Goal: Task Accomplishment & Management: Manage account settings

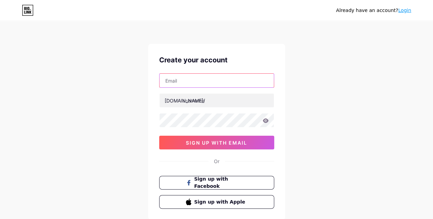
click at [181, 80] on input "text" at bounding box center [216, 81] width 114 height 14
type input "[EMAIL_ADDRESS][DOMAIN_NAME]"
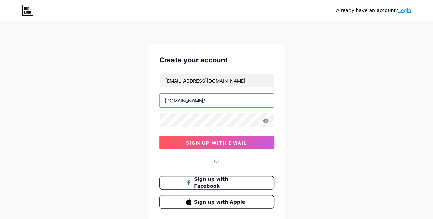
click at [198, 100] on input "text" at bounding box center [216, 100] width 114 height 14
type input "bonus2025"
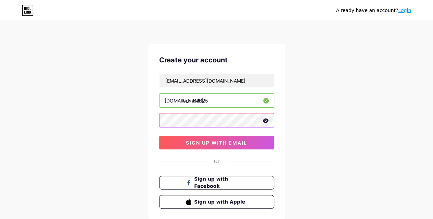
scroll to position [42, 0]
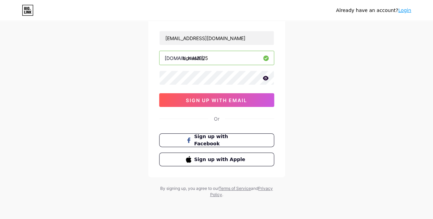
click at [264, 76] on icon at bounding box center [265, 78] width 6 height 4
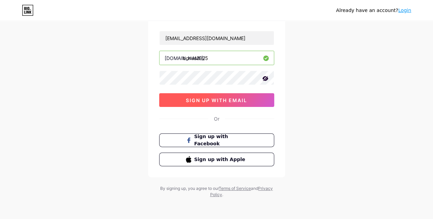
click at [224, 98] on span "sign up with email" at bounding box center [216, 100] width 61 height 6
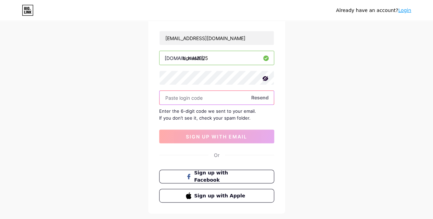
click at [217, 96] on input "text" at bounding box center [216, 98] width 114 height 14
paste input "876154"
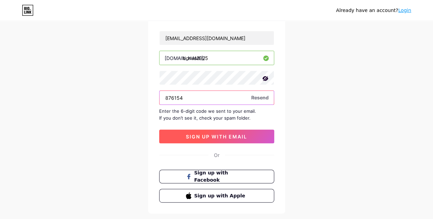
type input "876154"
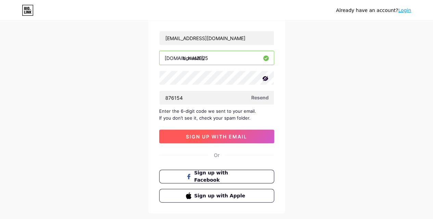
click at [218, 133] on span "sign up with email" at bounding box center [216, 136] width 61 height 6
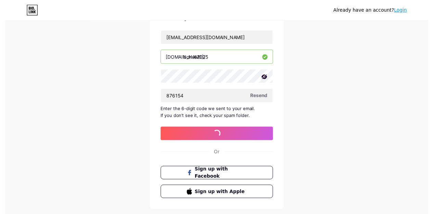
scroll to position [0, 0]
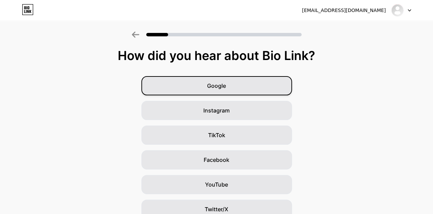
click at [242, 84] on div "Google" at bounding box center [216, 85] width 151 height 19
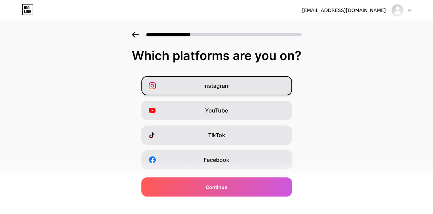
click at [216, 86] on span "Instagram" at bounding box center [216, 85] width 26 height 8
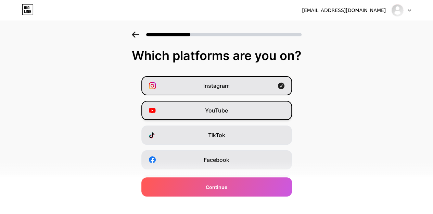
click at [219, 112] on span "YouTube" at bounding box center [216, 110] width 23 height 8
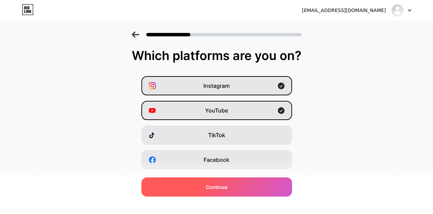
click at [223, 186] on span "Continue" at bounding box center [217, 186] width 22 height 7
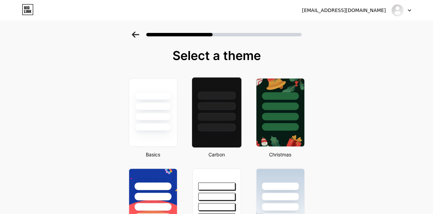
click at [219, 113] on div at bounding box center [216, 117] width 38 height 8
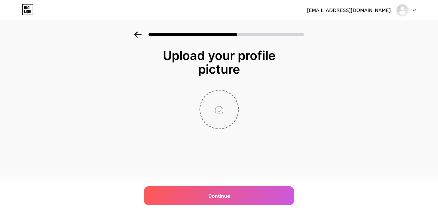
click at [219, 113] on input "file" at bounding box center [219, 109] width 38 height 38
type input "C:\fakepath\33.jpg"
click at [235, 93] on circle at bounding box center [235, 95] width 8 height 8
click at [213, 108] on input "file" at bounding box center [219, 109] width 38 height 38
type input "C:\fakepath\deneme-bonusu-veren-siteler1.jpg"
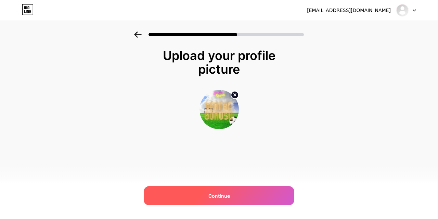
click at [220, 199] on div "Continue" at bounding box center [219, 195] width 151 height 19
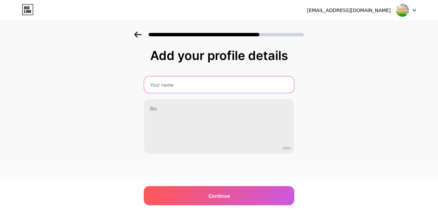
click at [189, 85] on input "text" at bounding box center [219, 84] width 150 height 16
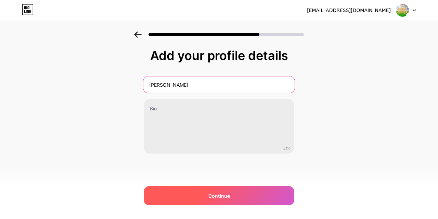
type input "[PERSON_NAME]"
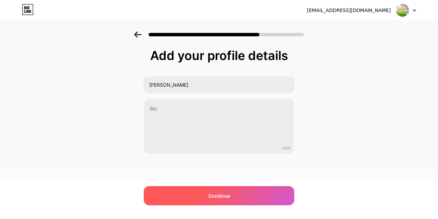
click at [222, 192] on span "Continue" at bounding box center [219, 195] width 22 height 7
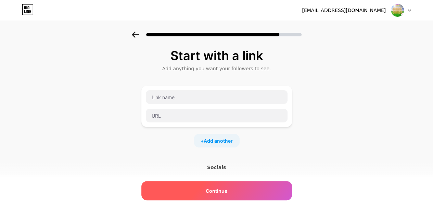
click at [223, 189] on span "Continue" at bounding box center [217, 190] width 22 height 7
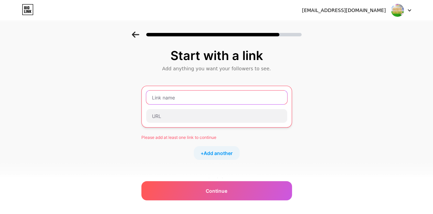
click at [170, 98] on input "text" at bounding box center [216, 97] width 141 height 14
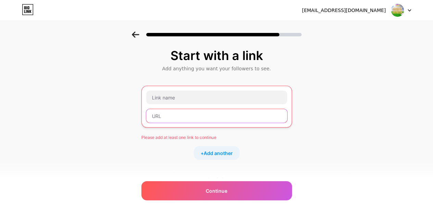
click at [170, 112] on input "text" at bounding box center [216, 116] width 141 height 14
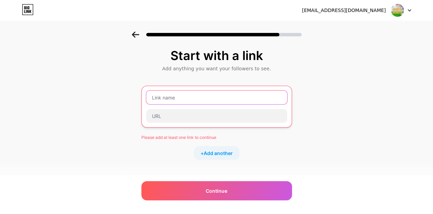
click at [176, 97] on input "text" at bounding box center [216, 97] width 141 height 14
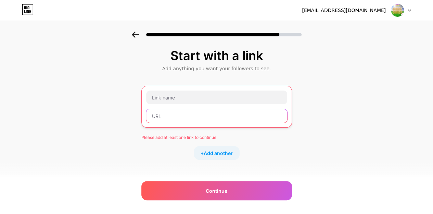
click at [183, 117] on input "text" at bounding box center [216, 116] width 141 height 14
paste input "[URL][DOMAIN_NAME]"
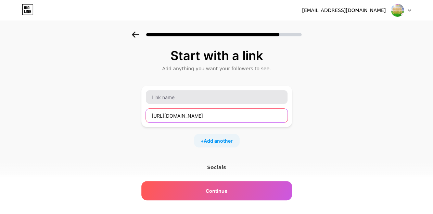
type input "[URL][DOMAIN_NAME]"
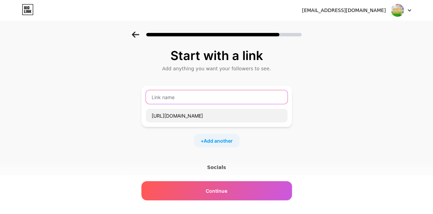
click at [178, 96] on input "text" at bounding box center [217, 97] width 142 height 14
type input "Deneme Bonusu Veren Siteler 2025"
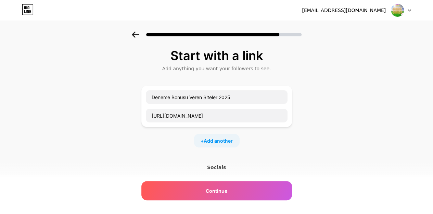
click at [228, 133] on div "+ Add another" at bounding box center [217, 140] width 46 height 14
click at [182, 148] on input "text" at bounding box center [217, 145] width 142 height 14
click at [197, 147] on input "text" at bounding box center [217, 145] width 142 height 14
click at [180, 166] on input "text" at bounding box center [217, 163] width 142 height 14
paste input "[DOMAIN_NAME]"
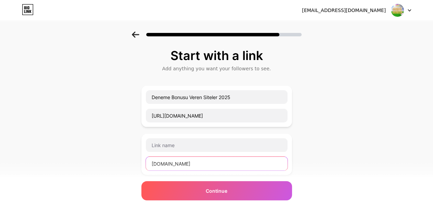
click at [211, 166] on input "[DOMAIN_NAME]" at bounding box center [217, 163] width 142 height 14
paste input "[URL][DOMAIN_NAME]"
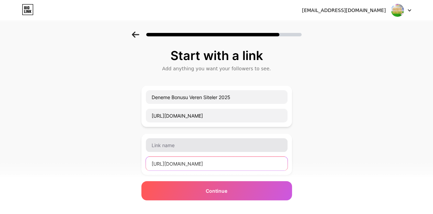
type input "[URL][DOMAIN_NAME]"
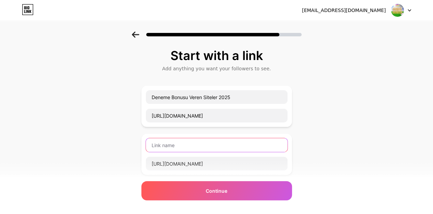
click at [197, 147] on input "text" at bounding box center [217, 145] width 142 height 14
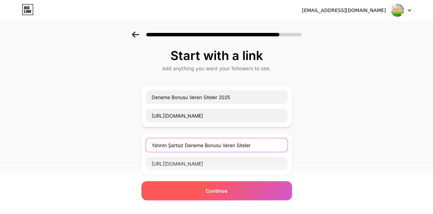
type input "Yatırım Şartsız Deneme Bonusu Veren Siteler"
click at [222, 191] on span "Continue" at bounding box center [217, 190] width 22 height 7
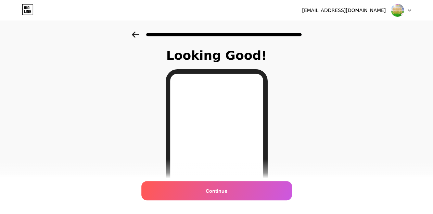
click at [139, 33] on icon at bounding box center [136, 34] width 8 height 6
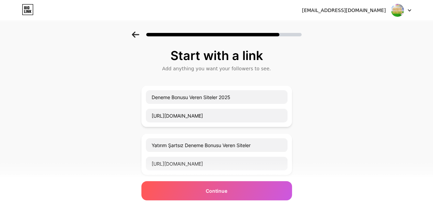
click at [139, 33] on icon at bounding box center [136, 34] width 8 height 6
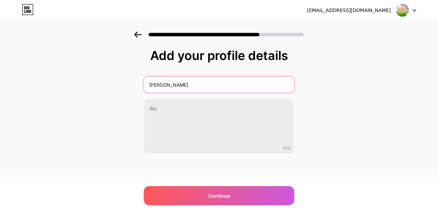
click at [185, 88] on input "[PERSON_NAME]" at bounding box center [218, 84] width 151 height 16
type input "Deneme Bonusu Veren Siteler"
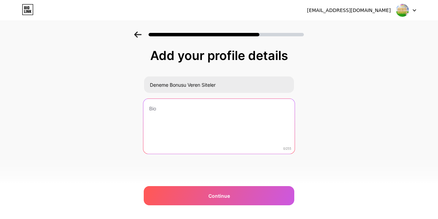
click at [172, 112] on textarea at bounding box center [218, 127] width 151 height 56
type textarea "[PERSON_NAME]"
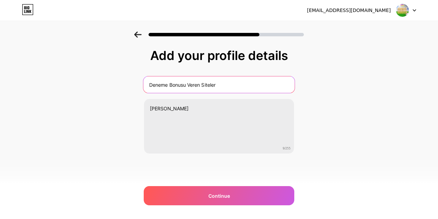
drag, startPoint x: 189, startPoint y: 82, endPoint x: 253, endPoint y: 80, distance: 64.4
click at [249, 82] on input "Deneme Bonusu Veren Siteler" at bounding box center [218, 84] width 151 height 16
type input "Deneme Bonusu"
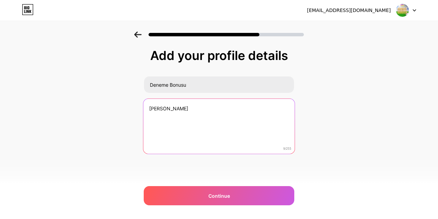
click at [187, 106] on textarea "[PERSON_NAME]" at bounding box center [218, 127] width 151 height 56
click at [191, 108] on textarea "Deneme Bonusu Veren Siteler; bahis siteleri, casino siteleri ve slot siteleri" at bounding box center [218, 127] width 151 height 56
click at [172, 108] on textarea "Deneme Bonusu veren Siteler; bahis siteleri, casino siteleri ve slot siteleri" at bounding box center [218, 127] width 151 height 56
click at [205, 107] on textarea "Deneme bonusu veren Siteler; bahis siteleri, casino siteleri ve slot siteleri" at bounding box center [218, 127] width 151 height 56
click at [180, 115] on textarea "Deneme bonusu veren siteler; bahis siteleri, casino siteleri ve slot siteleri" at bounding box center [218, 127] width 151 height 56
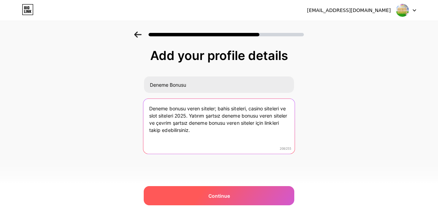
type textarea "Deneme bonusu veren siteler; bahis siteleri, casino siteleri ve slot siteleri 2…"
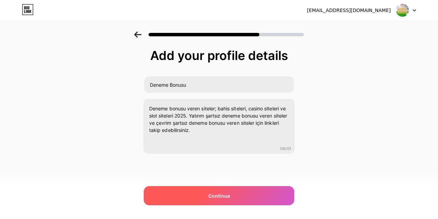
click at [228, 193] on span "Continue" at bounding box center [219, 195] width 22 height 7
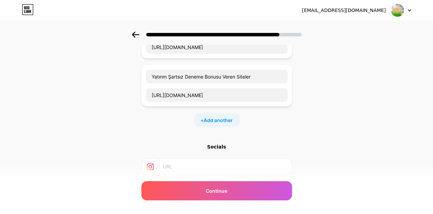
scroll to position [103, 0]
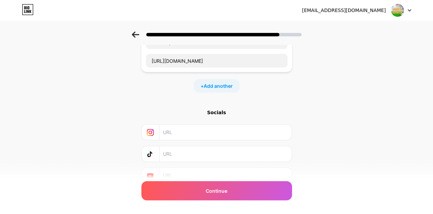
click at [228, 88] on div "+ Add another" at bounding box center [217, 86] width 46 height 14
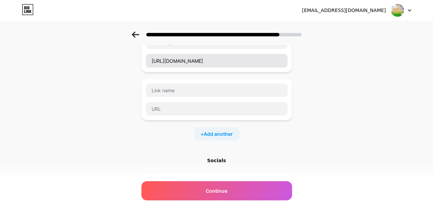
scroll to position [68, 0]
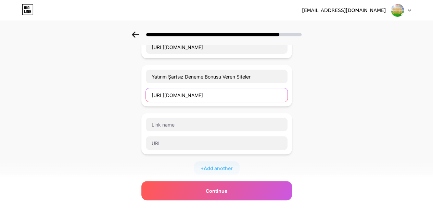
click at [204, 97] on input "[URL][DOMAIN_NAME]" at bounding box center [217, 95] width 142 height 14
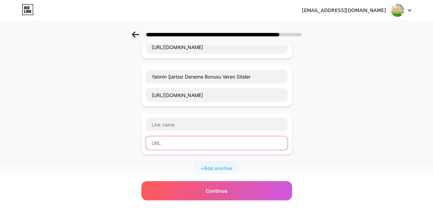
click at [179, 145] on input "text" at bounding box center [217, 143] width 142 height 14
paste input "[URL][DOMAIN_NAME]"
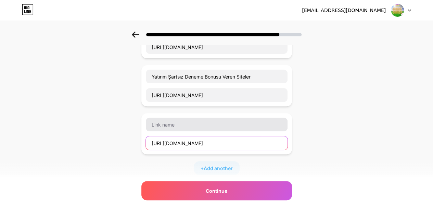
type input "[URL][DOMAIN_NAME]"
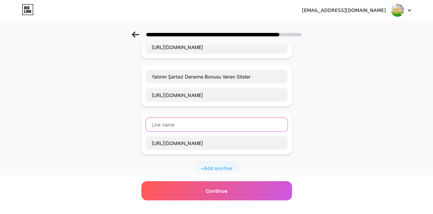
click at [175, 124] on input "text" at bounding box center [217, 124] width 142 height 14
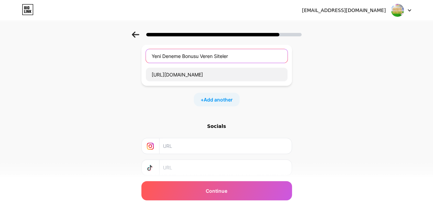
scroll to position [171, 0]
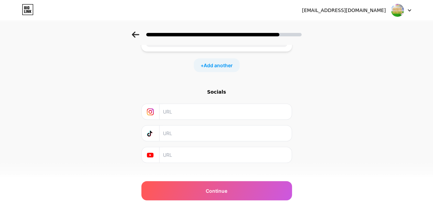
type input "Yeni Deneme Bonusu Veren Siteler"
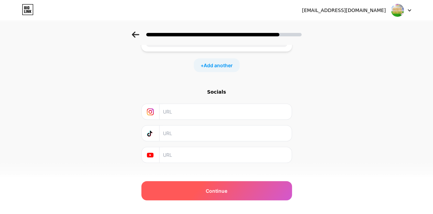
click at [217, 191] on span "Continue" at bounding box center [217, 190] width 22 height 7
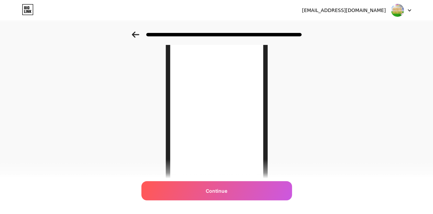
scroll to position [103, 0]
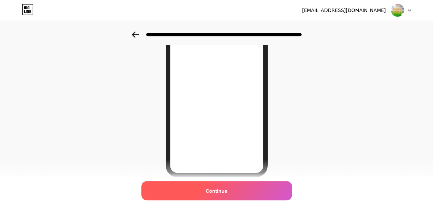
click at [218, 189] on span "Continue" at bounding box center [217, 190] width 22 height 7
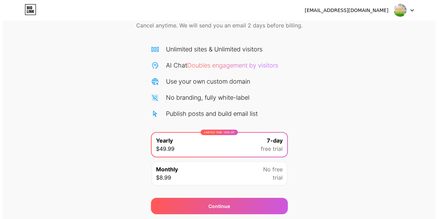
scroll to position [56, 0]
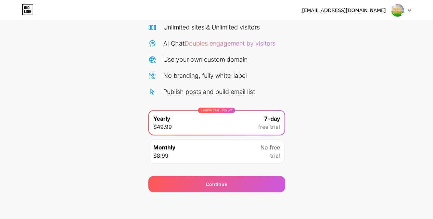
click at [234, 152] on div "Monthly $8.99 No free trial" at bounding box center [216, 151] width 135 height 24
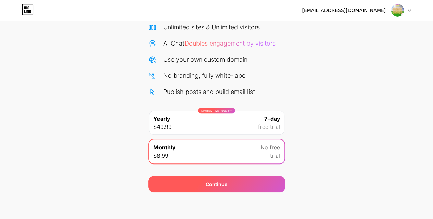
click at [222, 182] on div "Continue" at bounding box center [217, 183] width 22 height 7
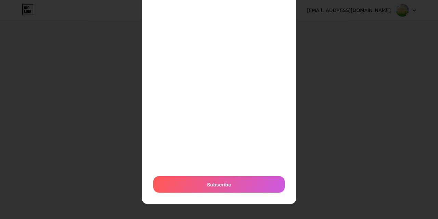
scroll to position [0, 0]
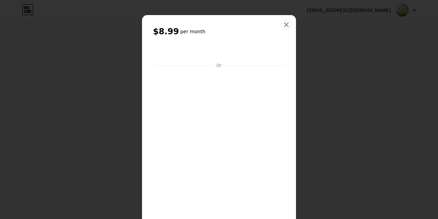
click at [284, 22] on icon at bounding box center [286, 24] width 5 height 5
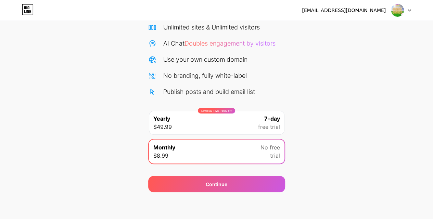
click at [238, 122] on div "LIMITED TIME : 50% off Yearly $49.99 7-day free trial" at bounding box center [216, 123] width 135 height 24
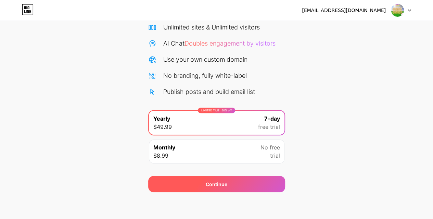
click at [220, 182] on div "Continue" at bounding box center [217, 183] width 22 height 7
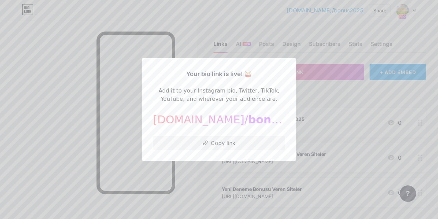
click at [248, 118] on span "bonus2025" at bounding box center [282, 119] width 68 height 13
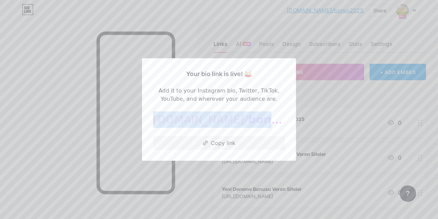
click at [248, 118] on span "bonus2025" at bounding box center [282, 119] width 68 height 13
copy div "[DOMAIN_NAME]/ bonus2025"
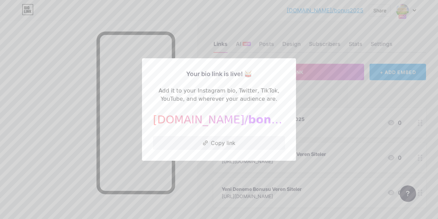
click at [66, 93] on div at bounding box center [219, 109] width 438 height 219
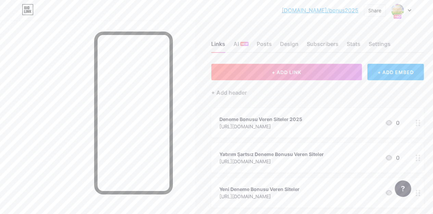
click at [417, 123] on icon at bounding box center [417, 122] width 5 height 7
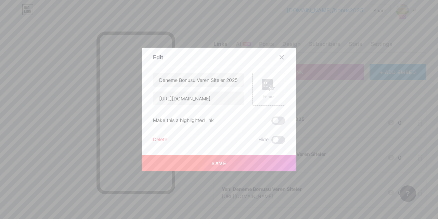
click at [266, 93] on div "Picture" at bounding box center [269, 89] width 14 height 21
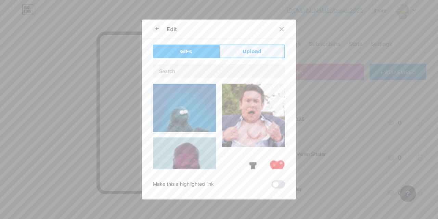
click at [251, 58] on button "Upload" at bounding box center [252, 51] width 66 height 14
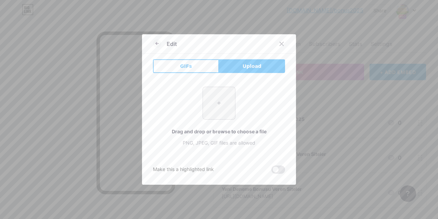
click at [218, 100] on input "file" at bounding box center [219, 103] width 32 height 32
type input "C:\fakepath\deneme-bonusu-2.jpg"
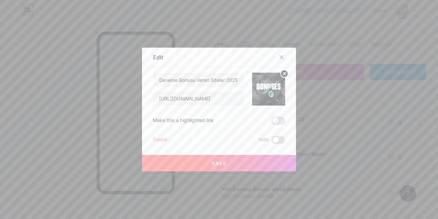
click at [216, 161] on span "Save" at bounding box center [218, 163] width 15 height 6
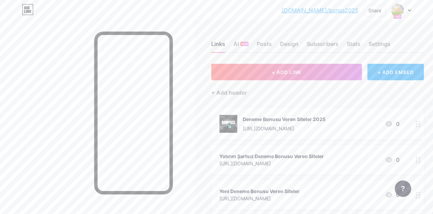
scroll to position [68, 0]
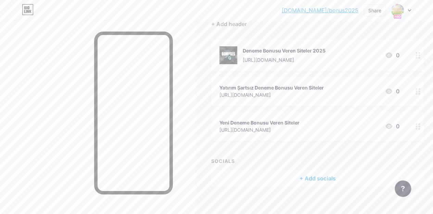
click at [421, 95] on div at bounding box center [418, 90] width 12 height 29
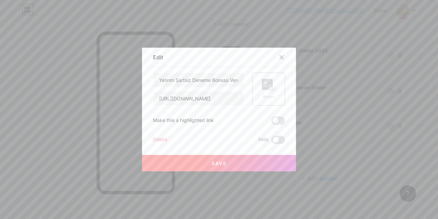
click at [265, 87] on rect at bounding box center [267, 84] width 11 height 11
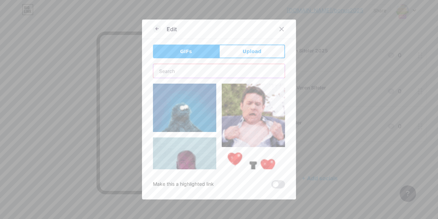
click at [172, 72] on input "text" at bounding box center [218, 71] width 131 height 14
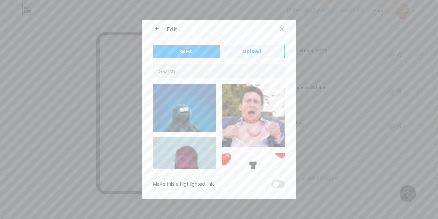
click at [270, 54] on button "Upload" at bounding box center [252, 51] width 66 height 14
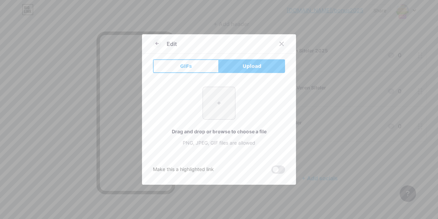
click at [229, 96] on input "file" at bounding box center [219, 103] width 32 height 32
type input "C:\fakepath\deneme bonusu 3.jpg"
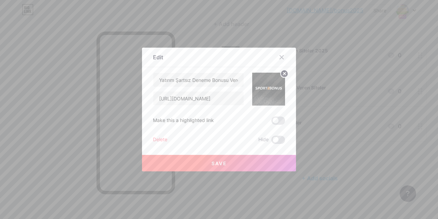
click at [223, 161] on span "Save" at bounding box center [218, 163] width 15 height 6
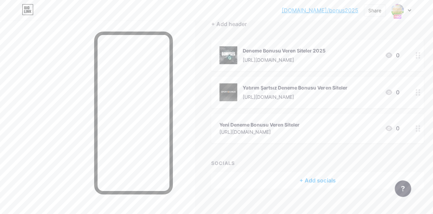
click at [420, 127] on icon at bounding box center [417, 128] width 5 height 7
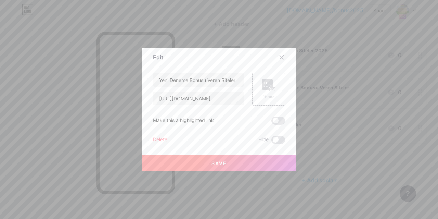
click at [264, 89] on rect at bounding box center [267, 84] width 11 height 11
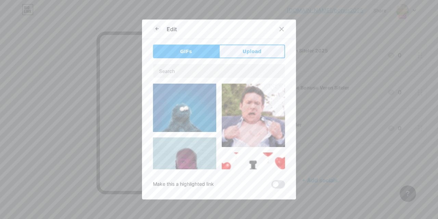
click at [254, 52] on span "Upload" at bounding box center [252, 51] width 19 height 7
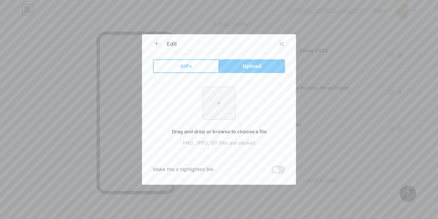
click at [223, 108] on input "file" at bounding box center [219, 103] width 32 height 32
type input "C:\fakepath\deneme bonusu3.jpg"
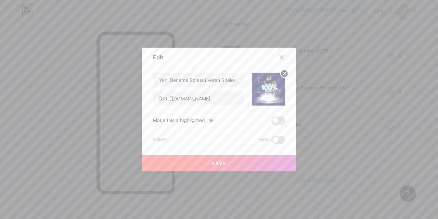
click at [212, 159] on button "Save" at bounding box center [219, 163] width 154 height 16
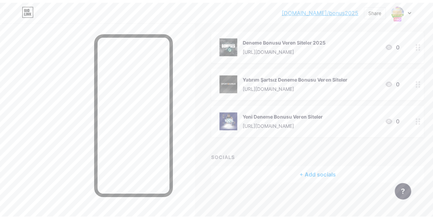
scroll to position [0, 0]
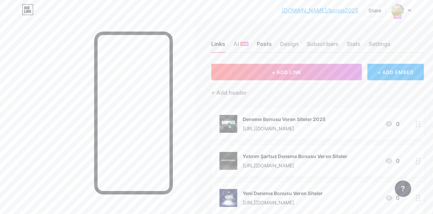
click at [264, 48] on div "Posts" at bounding box center [264, 46] width 15 height 12
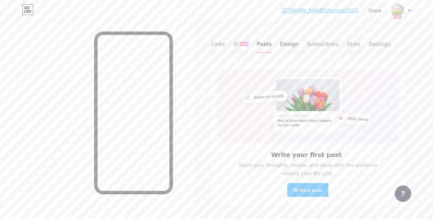
click at [285, 43] on div "Design" at bounding box center [289, 46] width 18 height 12
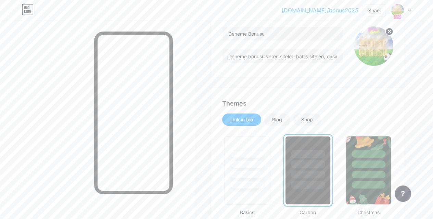
scroll to position [103, 0]
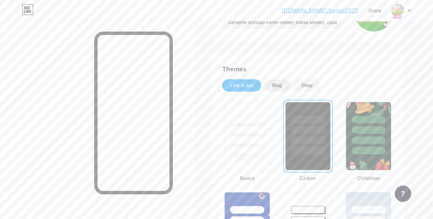
click at [286, 83] on div "Blog" at bounding box center [277, 85] width 26 height 12
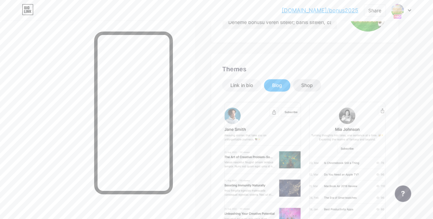
click at [313, 85] on div "Shop" at bounding box center [307, 85] width 12 height 7
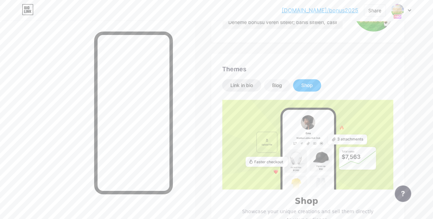
click at [248, 84] on div "Link in bio" at bounding box center [241, 85] width 23 height 7
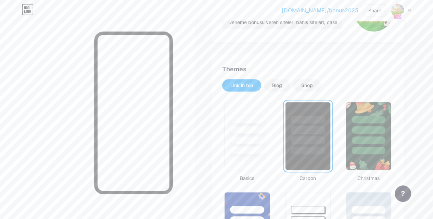
scroll to position [0, 0]
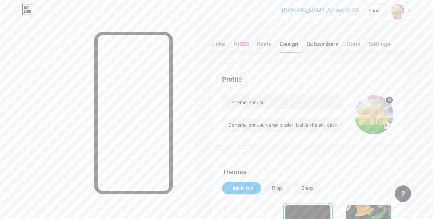
click at [316, 43] on div "Subscribers" at bounding box center [322, 46] width 31 height 12
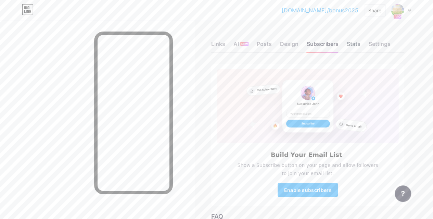
click at [360, 45] on div "Stats" at bounding box center [353, 46] width 14 height 12
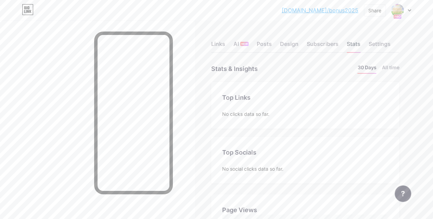
scroll to position [219, 432]
click at [386, 45] on div "Settings" at bounding box center [379, 46] width 22 height 12
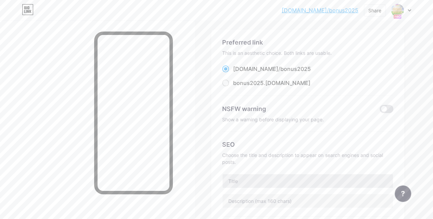
scroll to position [68, 0]
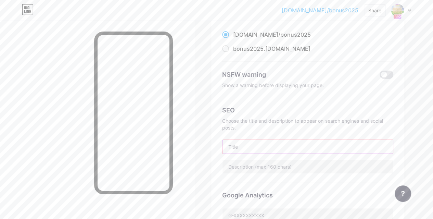
click at [261, 142] on input "text" at bounding box center [307, 147] width 170 height 14
type input "Deneme Bonusu Veren Siteler | Deneme Bonusu"
click at [295, 167] on input "text" at bounding box center [307, 166] width 170 height 14
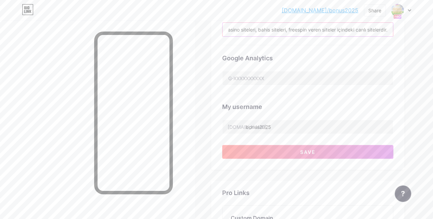
scroll to position [171, 0]
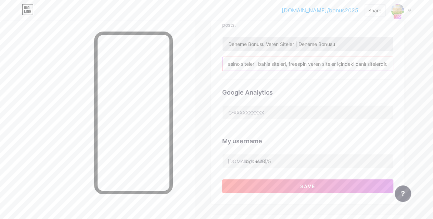
type input "Deneme bonusu veren siteler; casino siteleri, bahis siteleri, freespin veren si…"
click at [345, 42] on input "Deneme Bonusu Veren Siteler | Deneme Bonusu" at bounding box center [307, 44] width 170 height 14
type input "Deneme Bonusu Veren Siteler | Deneme Bonusu 2025 (144 yeni)"
click at [267, 162] on input "bonus2025" at bounding box center [307, 161] width 170 height 14
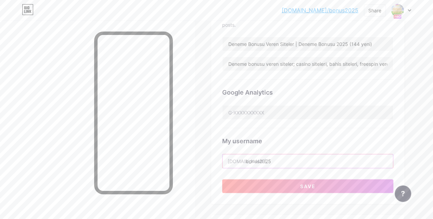
click at [267, 162] on input "bonus2025" at bounding box center [307, 161] width 170 height 14
click at [261, 160] on input "bonus2025" at bounding box center [307, 161] width 170 height 14
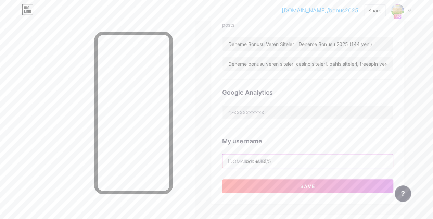
click at [276, 158] on input "bonus2025" at bounding box center [307, 161] width 170 height 14
drag, startPoint x: 276, startPoint y: 158, endPoint x: 226, endPoint y: 161, distance: 50.8
click at [226, 161] on input "bonus2025" at bounding box center [307, 161] width 170 height 14
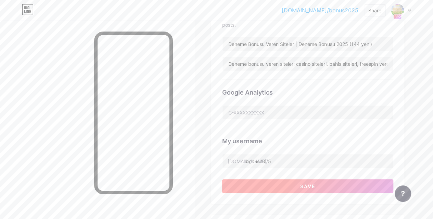
click at [307, 185] on span "Save" at bounding box center [307, 186] width 15 height 6
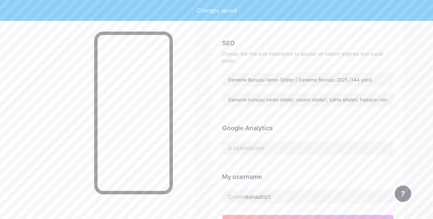
scroll to position [207, 0]
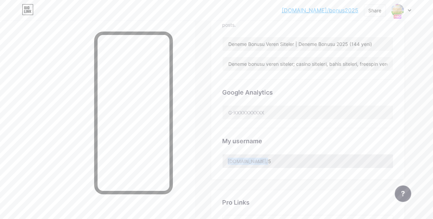
drag, startPoint x: 230, startPoint y: 160, endPoint x: 279, endPoint y: 159, distance: 48.6
click at [279, 159] on div "[DOMAIN_NAME]/ bonus2025" at bounding box center [307, 161] width 171 height 14
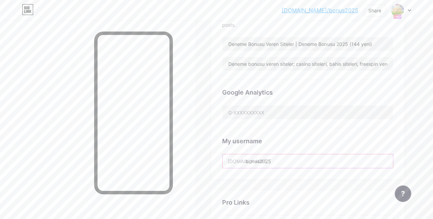
click at [265, 158] on input "bonus2025" at bounding box center [307, 161] width 170 height 14
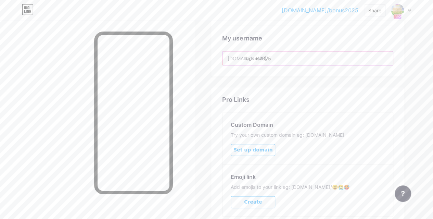
scroll to position [363, 0]
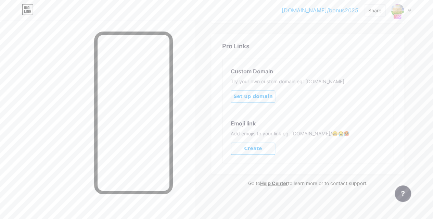
click at [25, 9] on icon at bounding box center [25, 7] width 2 height 3
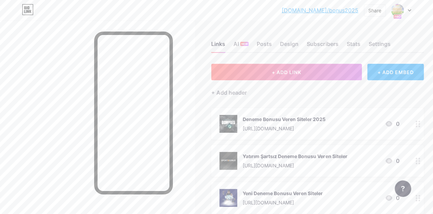
click at [334, 12] on link "[DOMAIN_NAME]/bonus2025" at bounding box center [320, 10] width 77 height 8
